Goal: Check status: Check status

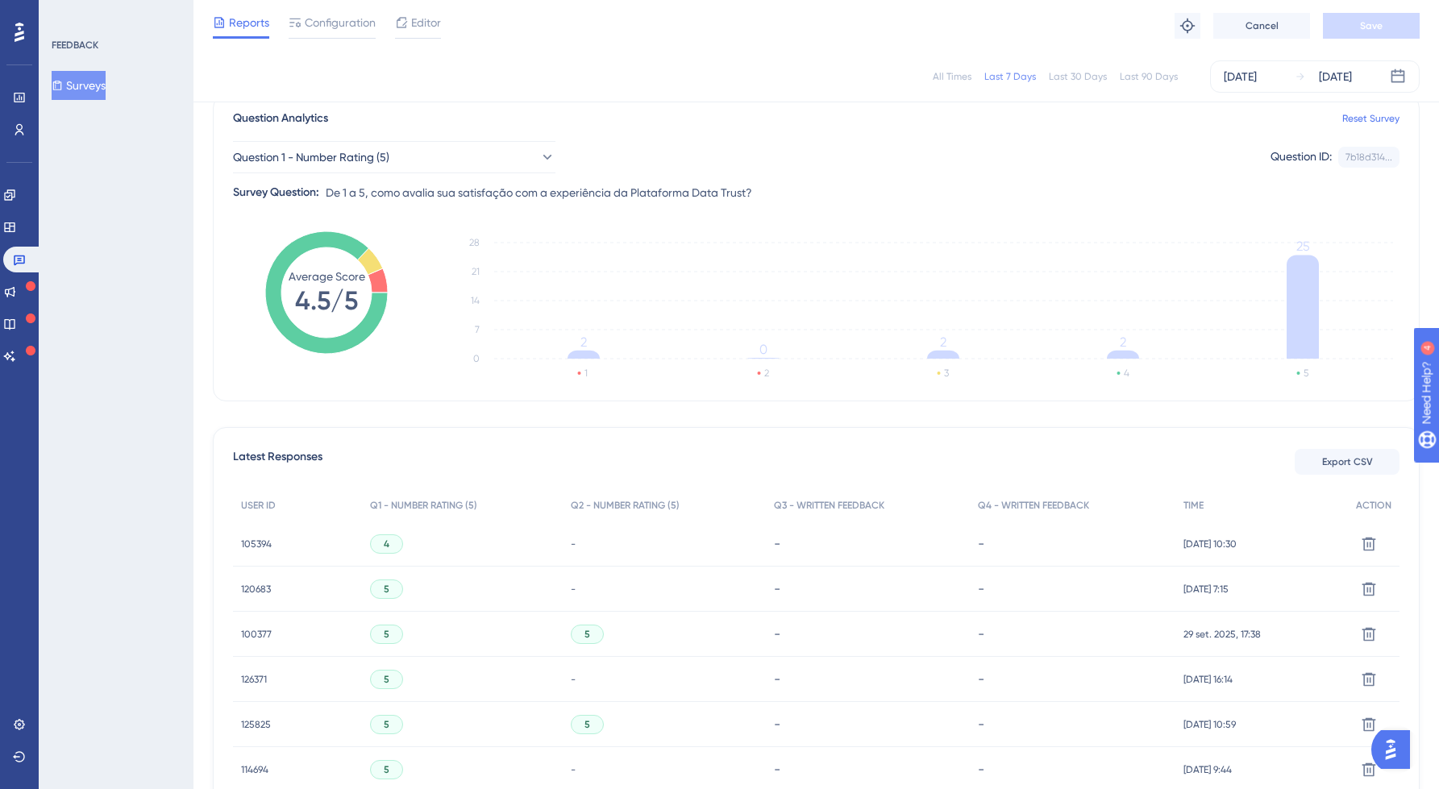
click at [971, 73] on div "All Times" at bounding box center [952, 76] width 39 height 13
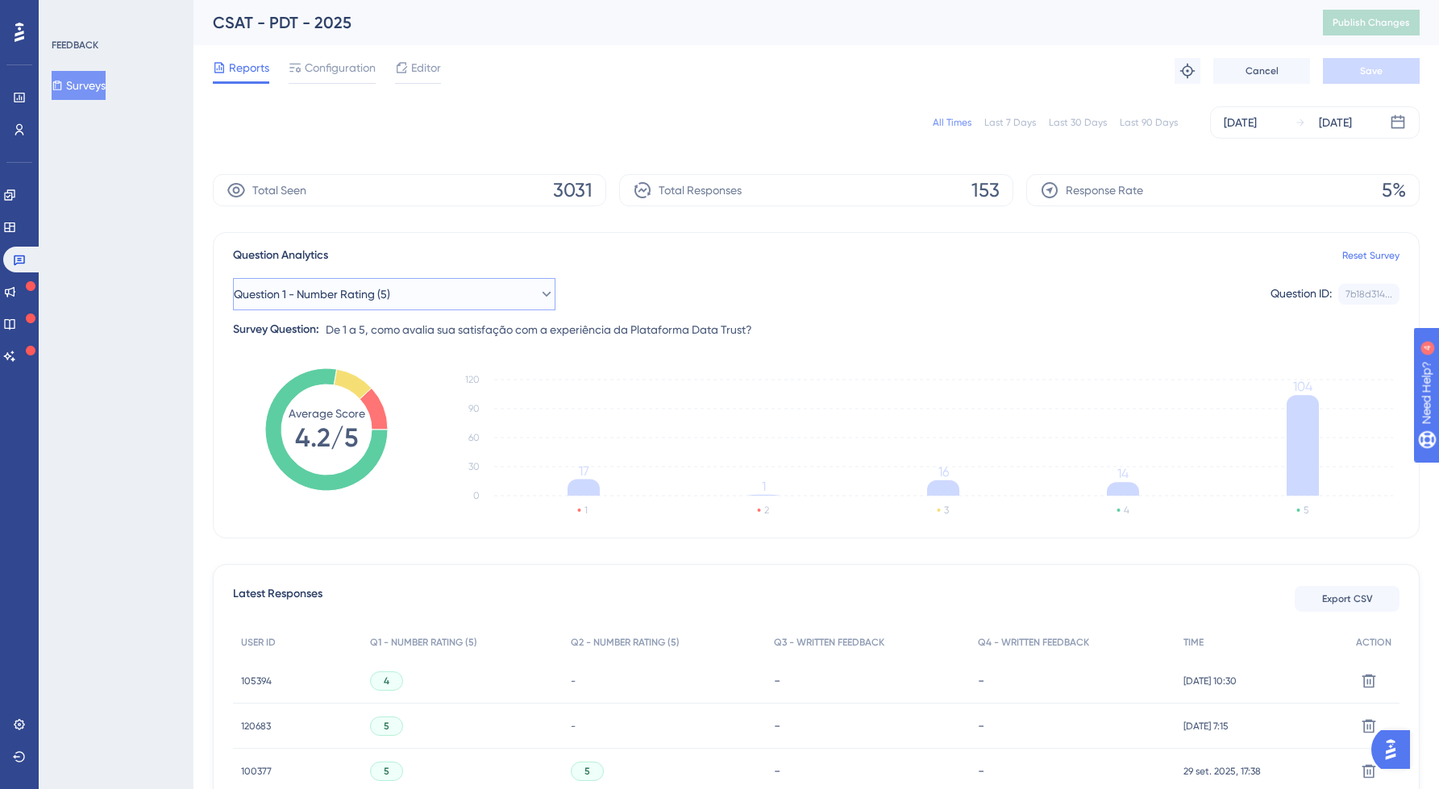
click at [431, 287] on button "Question 1 - Number Rating (5)" at bounding box center [394, 294] width 323 height 32
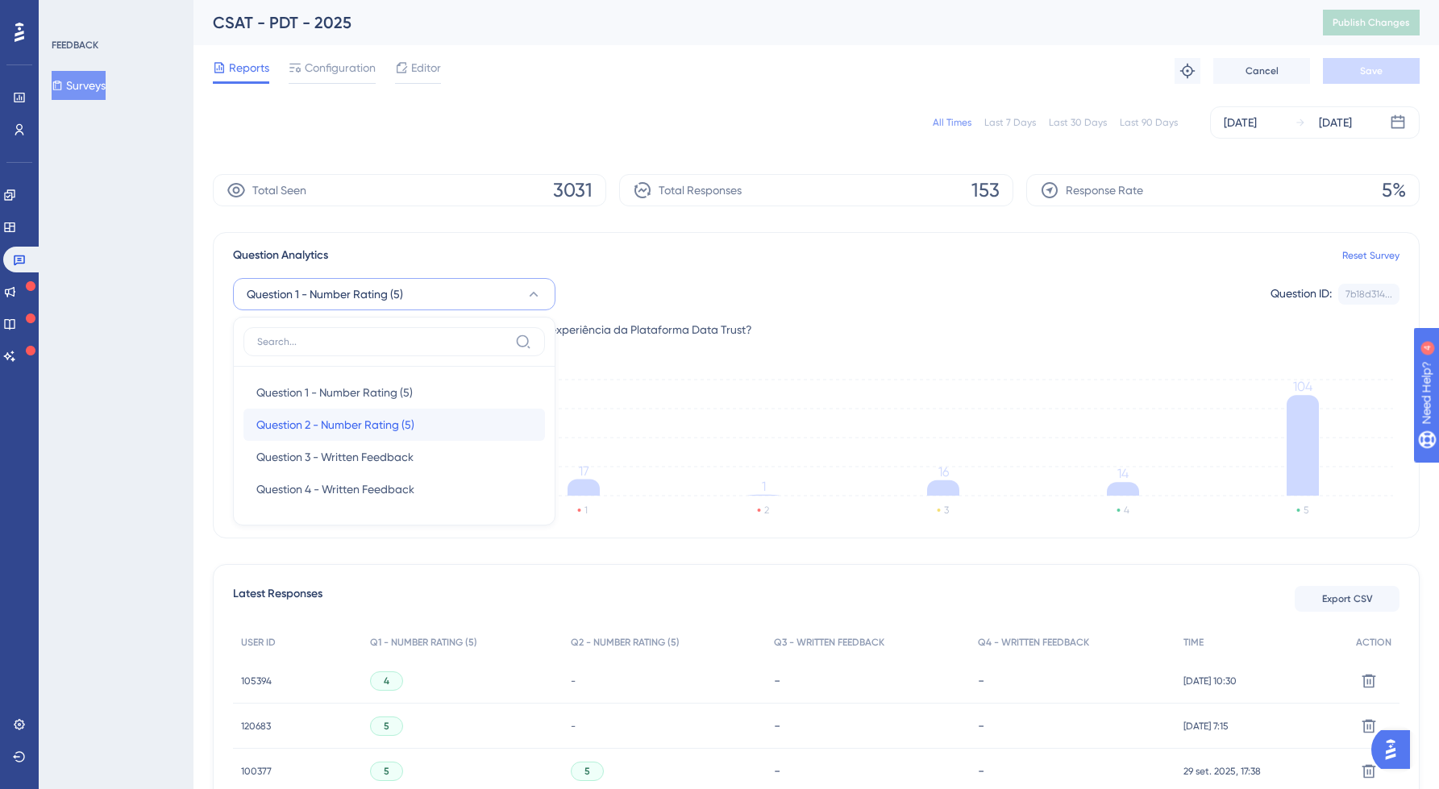
click at [394, 418] on span "Question 2 - Number Rating (5)" at bounding box center [335, 424] width 158 height 19
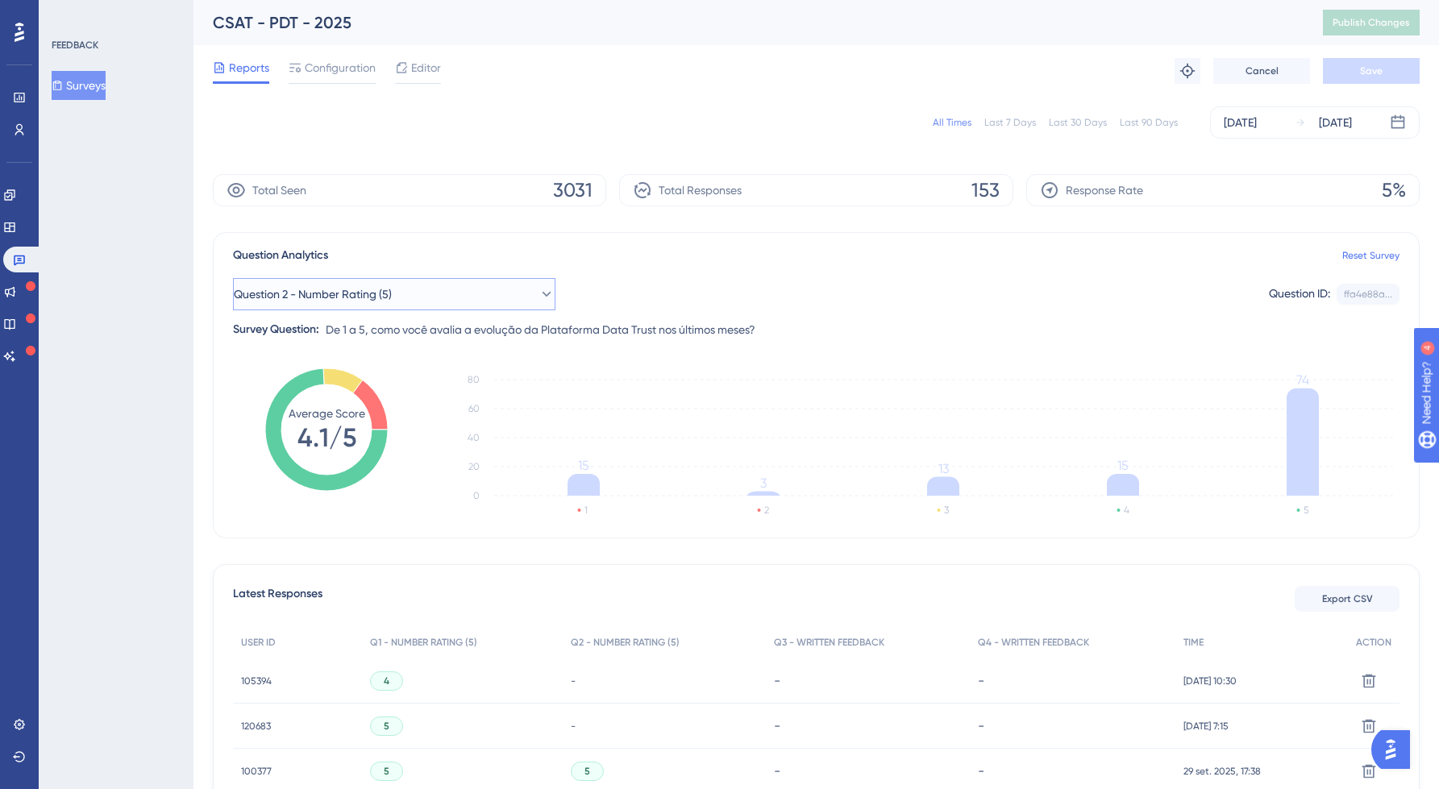
click at [367, 293] on span "Question 2 - Number Rating (5)" at bounding box center [313, 294] width 158 height 19
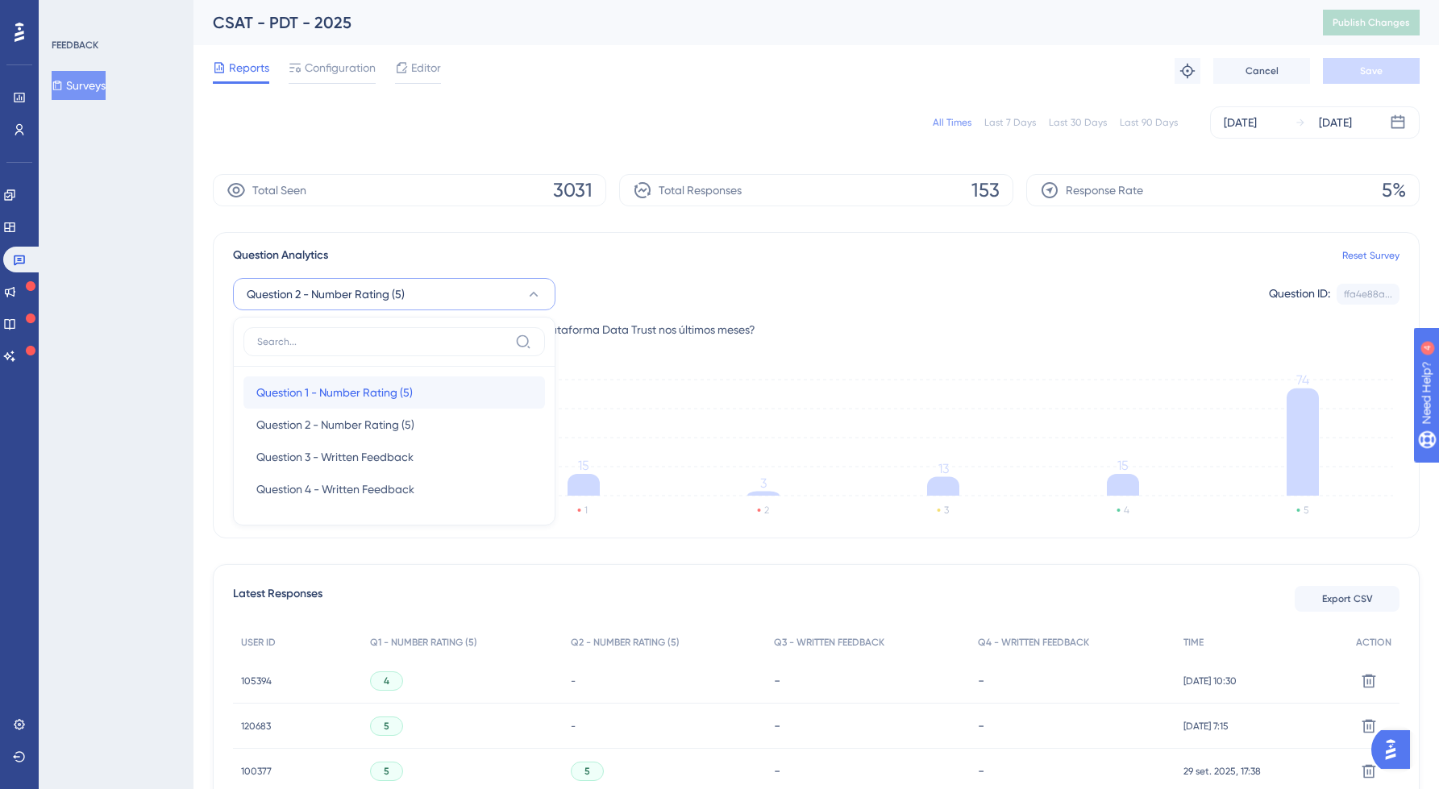
click at [325, 390] on span "Question 1 - Number Rating (5)" at bounding box center [334, 392] width 156 height 19
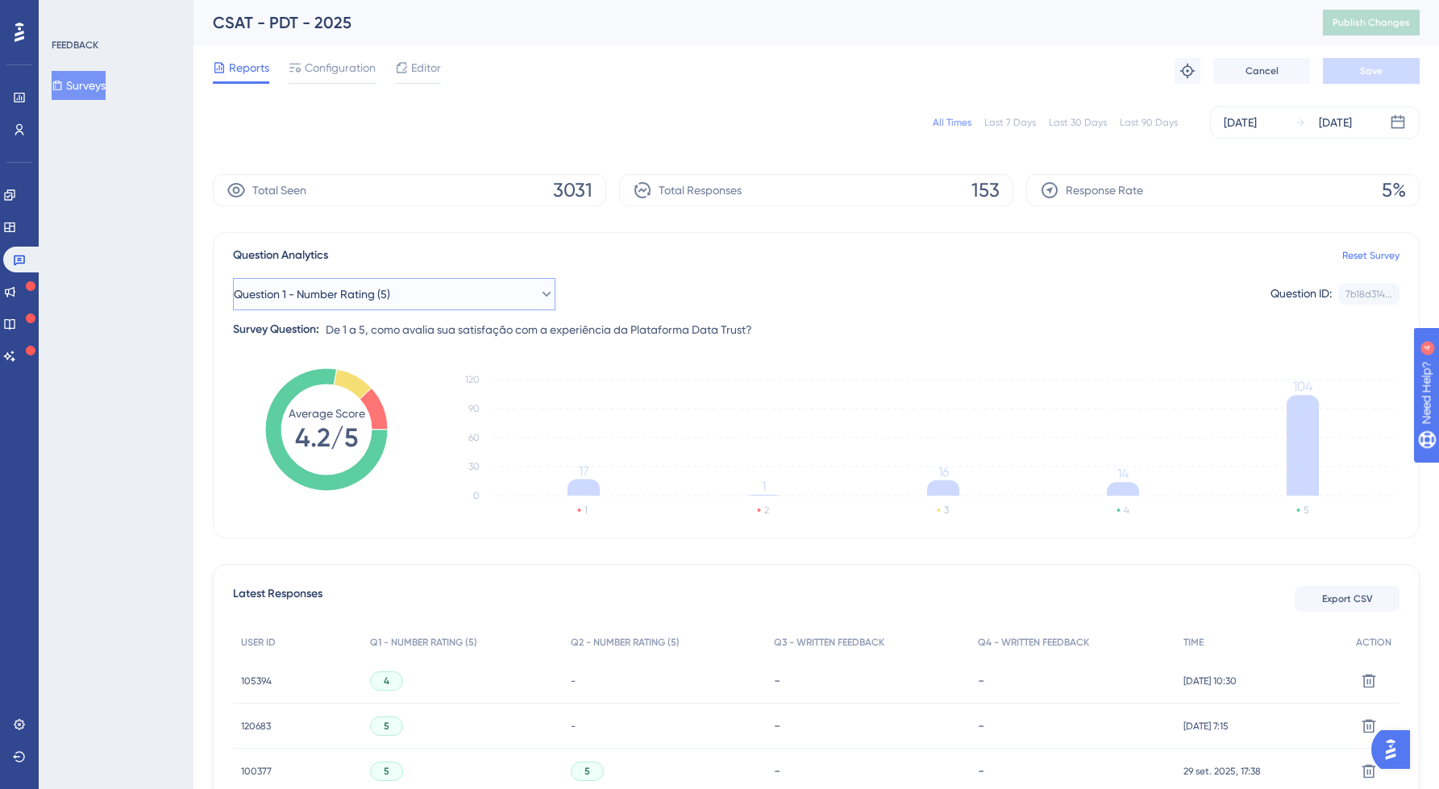
click at [374, 297] on span "Question 1 - Number Rating (5)" at bounding box center [312, 294] width 156 height 19
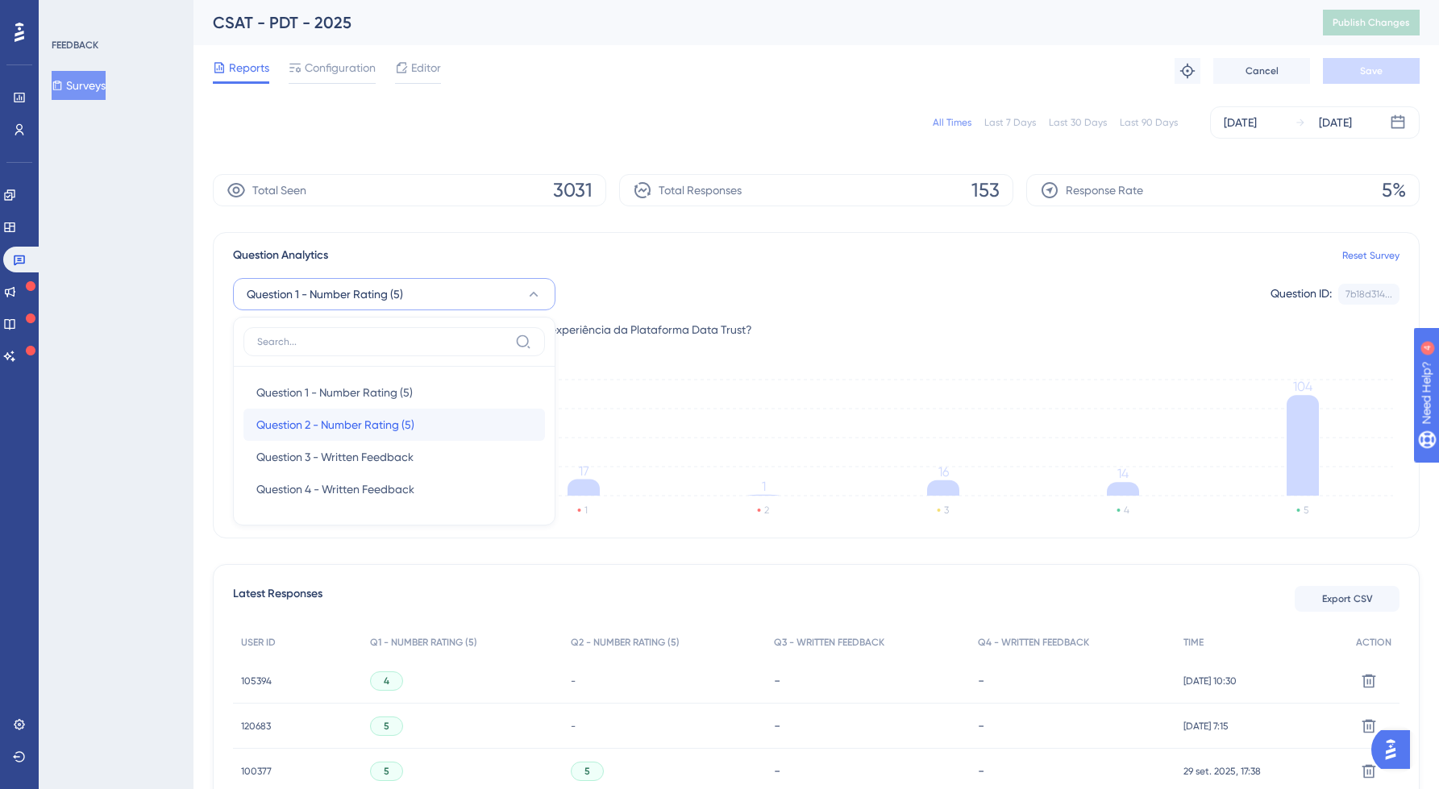
click at [308, 415] on span "Question 2 - Number Rating (5)" at bounding box center [335, 424] width 158 height 19
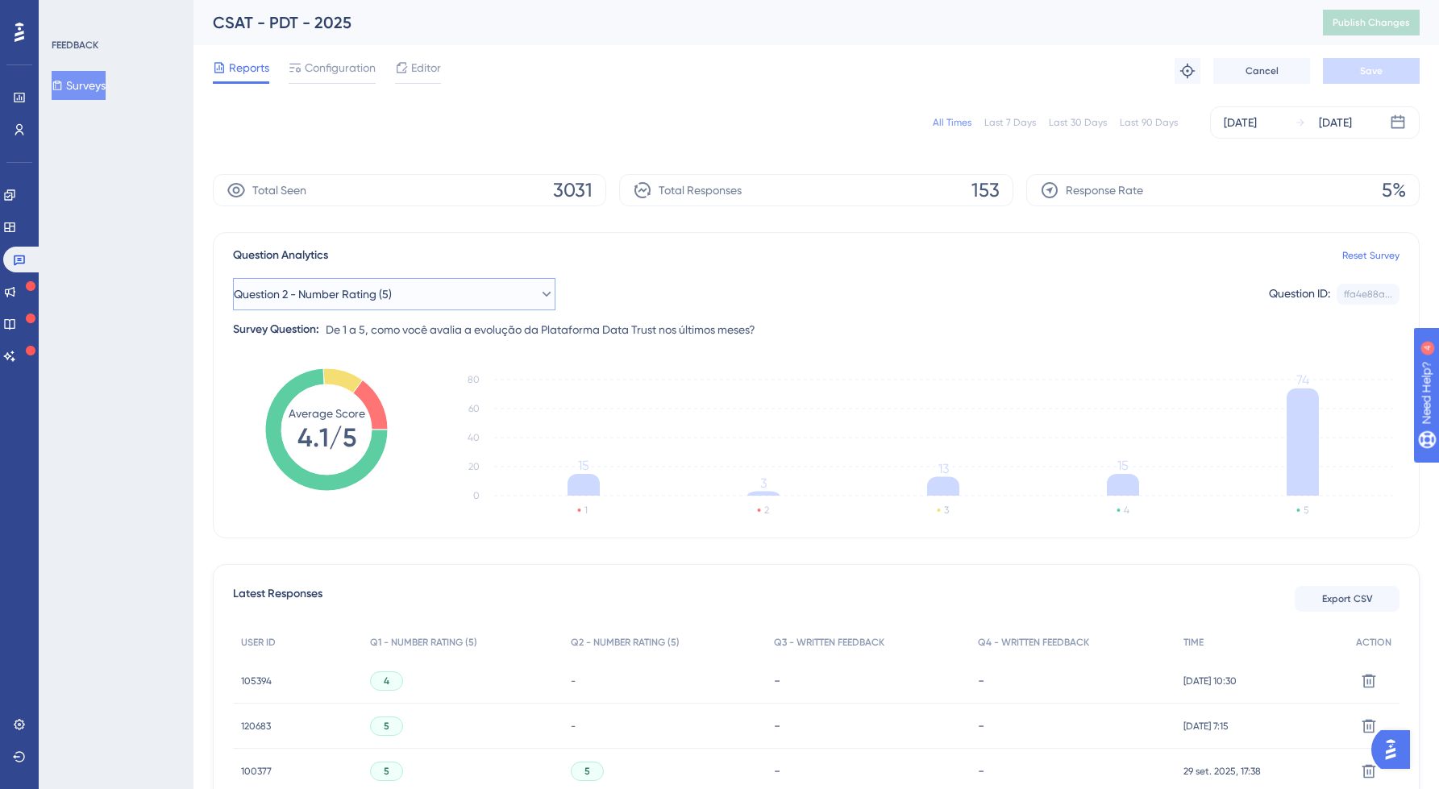
click at [481, 296] on button "Question 2 - Number Rating (5)" at bounding box center [394, 294] width 323 height 32
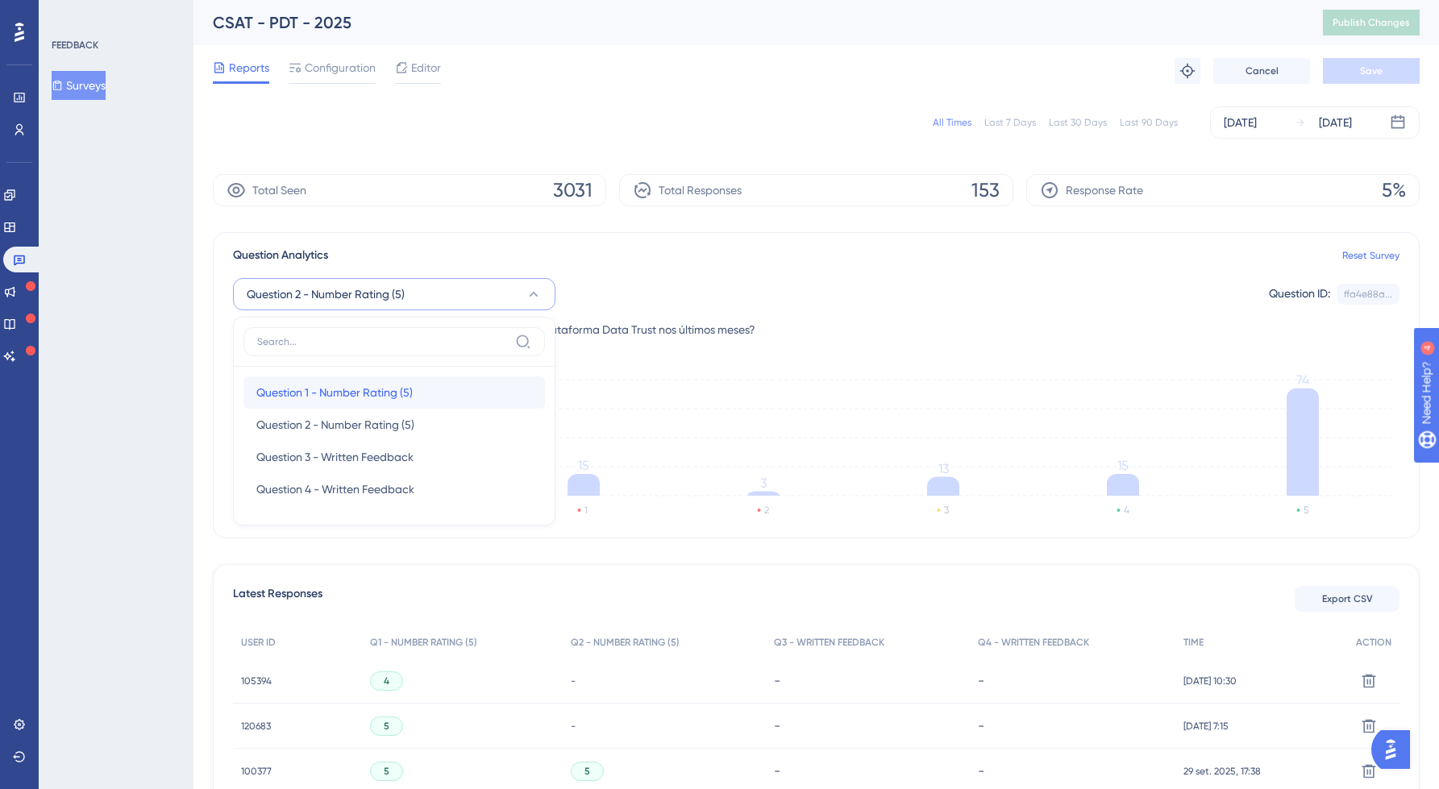
click at [336, 387] on span "Question 1 - Number Rating (5)" at bounding box center [334, 392] width 156 height 19
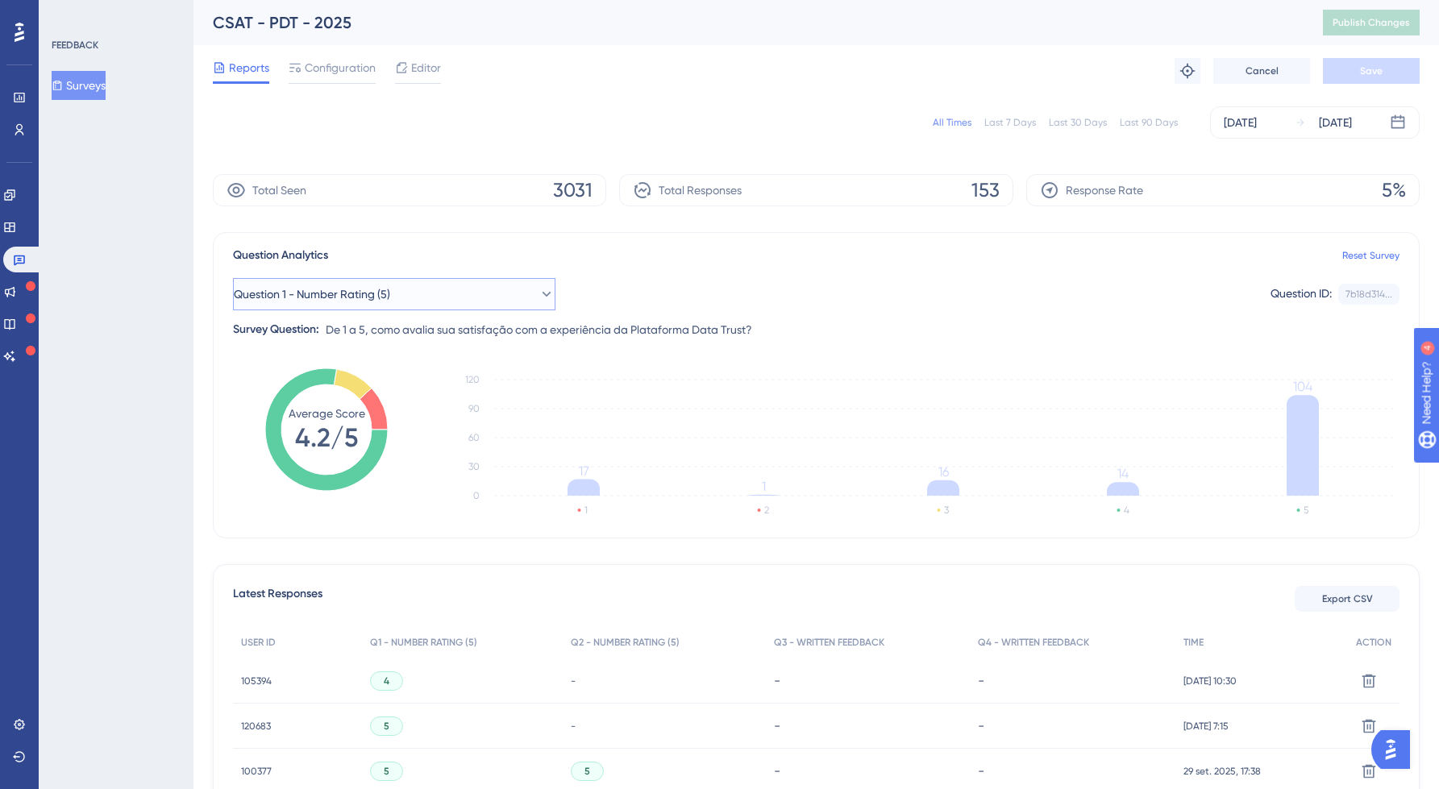
click at [358, 282] on button "Question 1 - Number Rating (5)" at bounding box center [394, 294] width 323 height 32
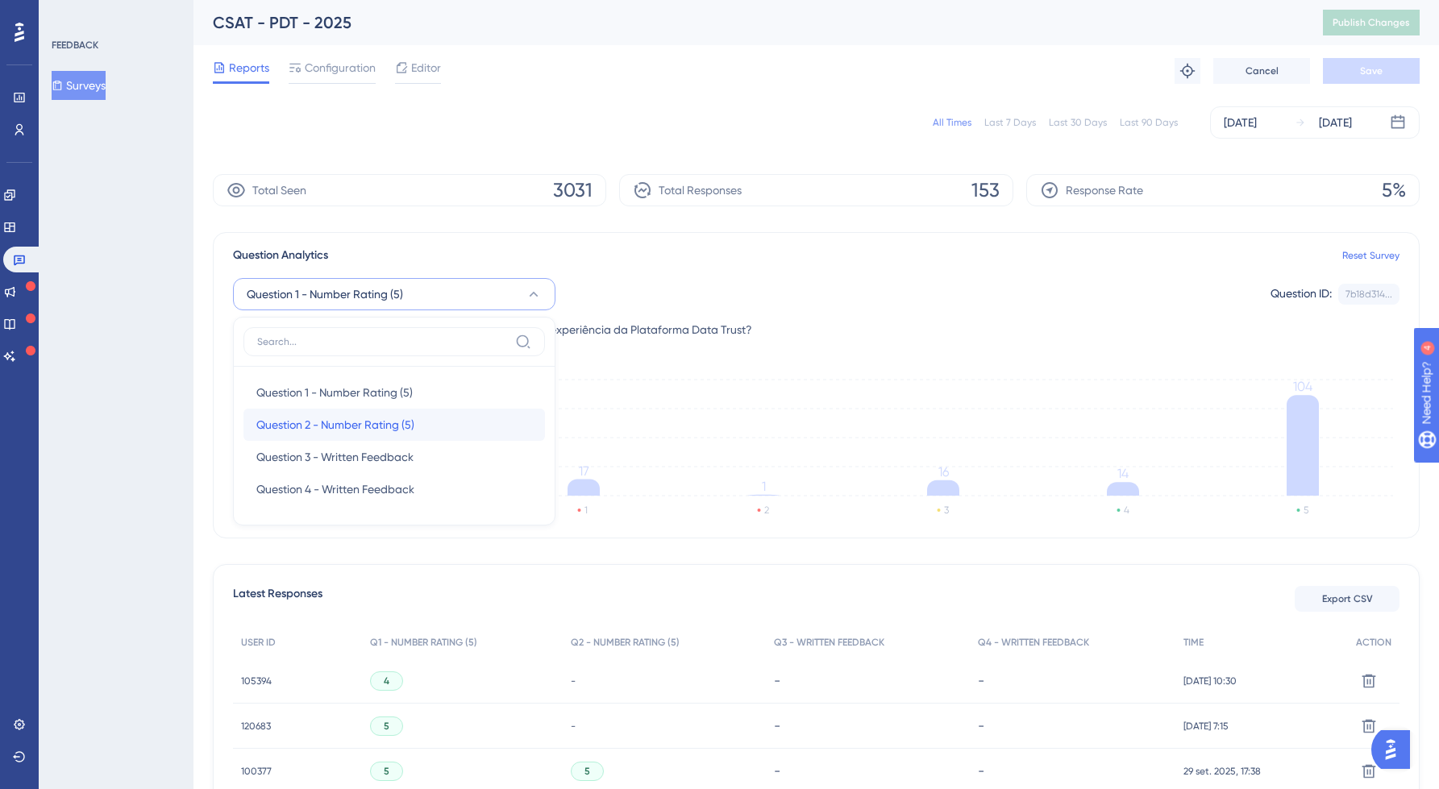
click at [327, 415] on div "Question 2 - Number Rating (5) Question 2 - Number Rating (5)" at bounding box center [394, 425] width 276 height 32
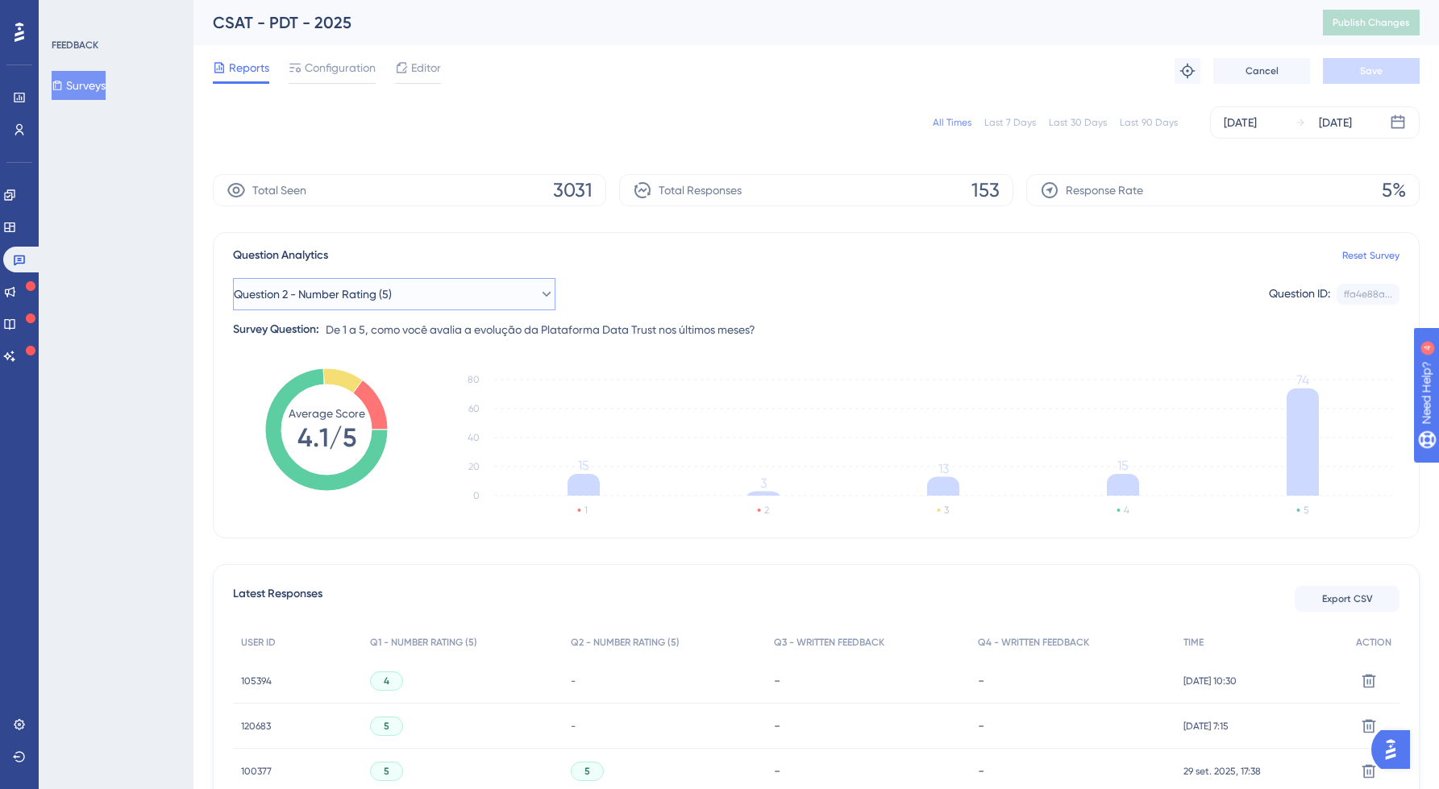
click at [390, 294] on span "Question 2 - Number Rating (5)" at bounding box center [313, 294] width 158 height 19
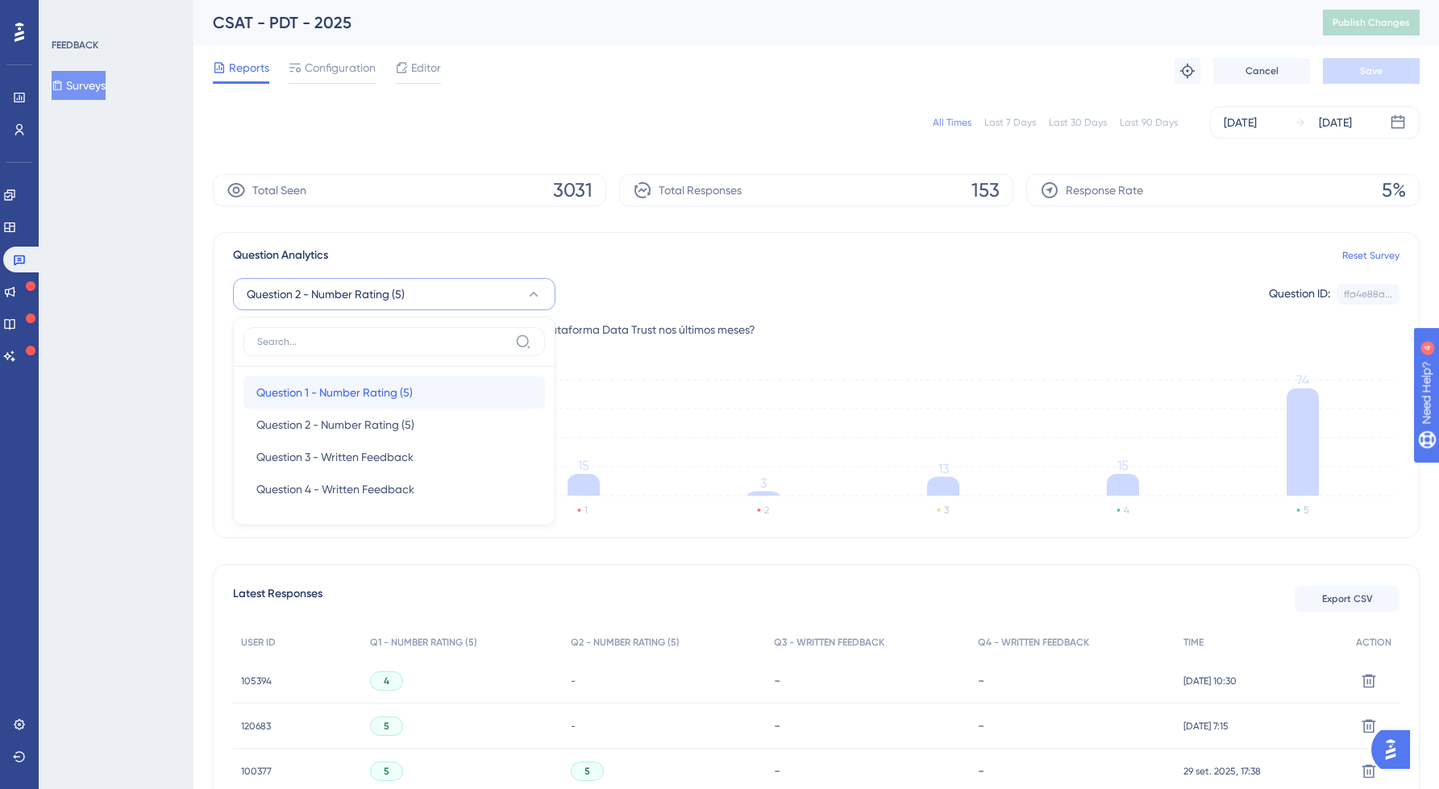
click at [412, 394] on span "Question 1 - Number Rating (5)" at bounding box center [334, 392] width 156 height 19
